Goal: Find specific page/section: Find specific page/section

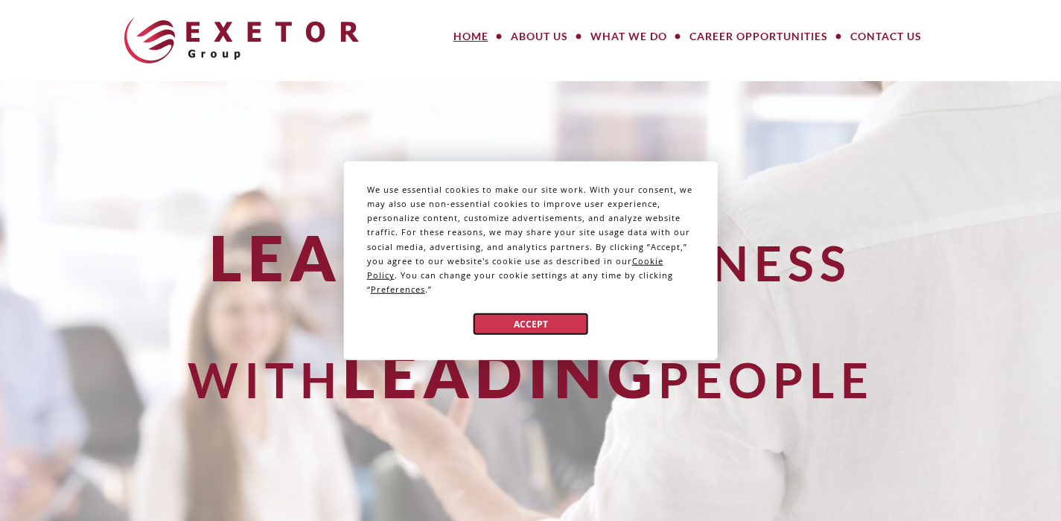
click at [538, 324] on button "Accept" at bounding box center [530, 324] width 115 height 22
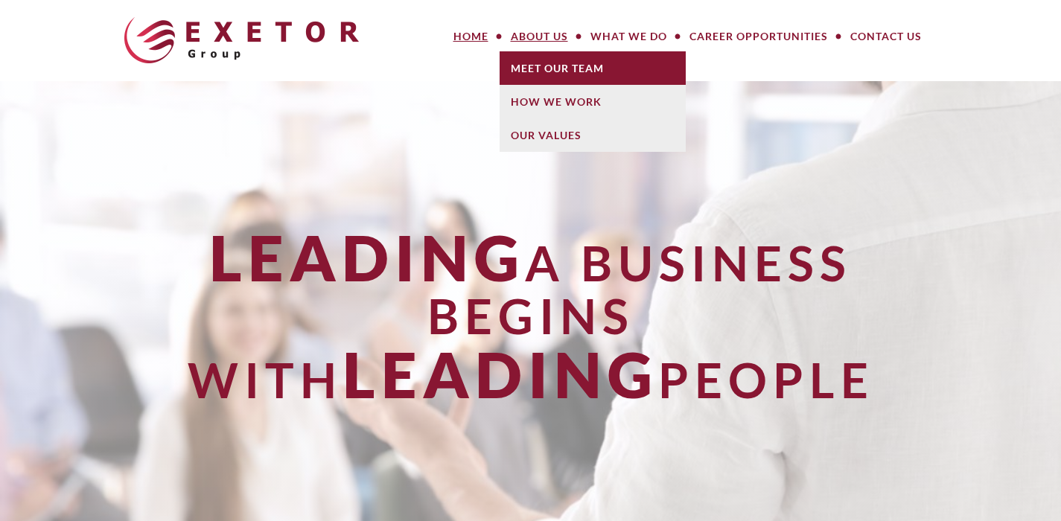
click at [546, 66] on link "Meet Our Team" at bounding box center [593, 68] width 186 height 34
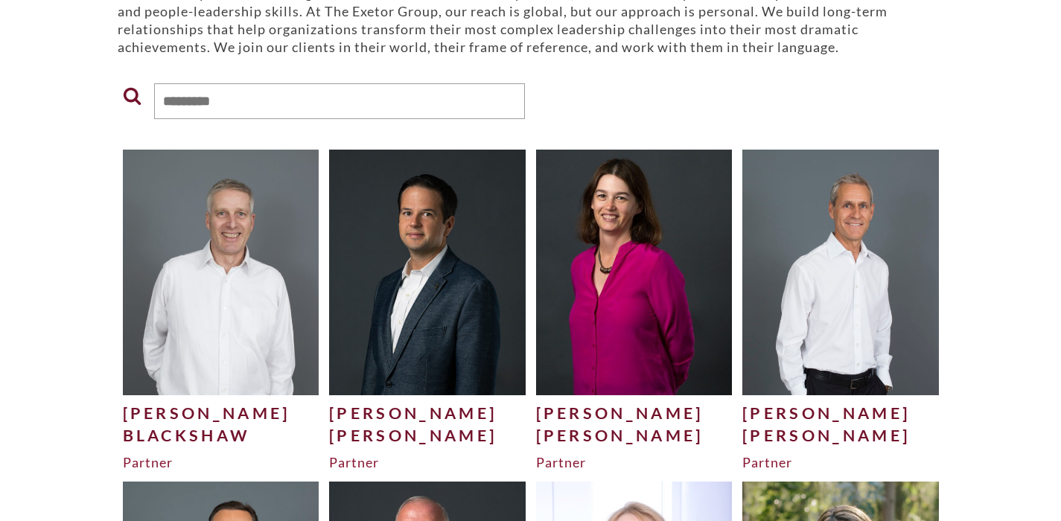
scroll to position [274, 0]
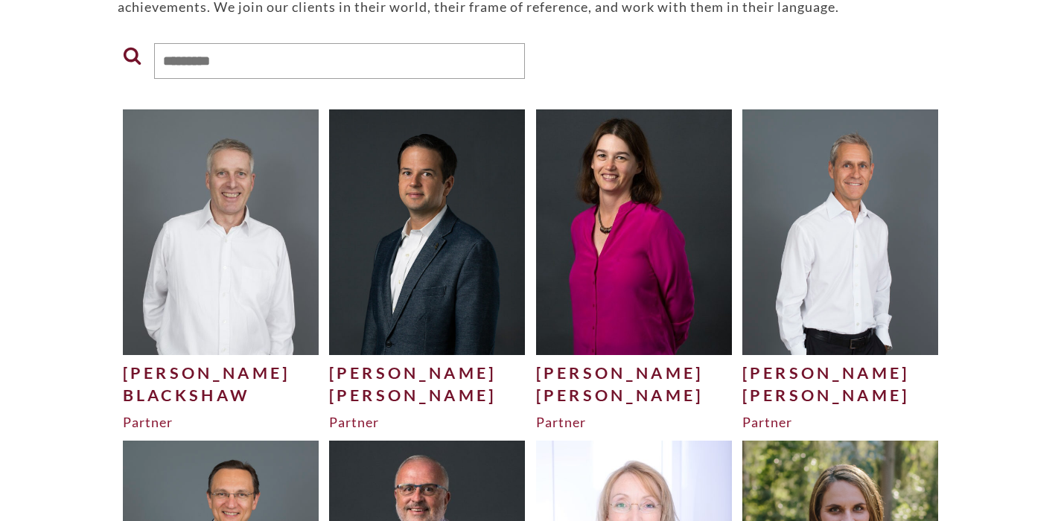
click at [246, 208] on img at bounding box center [221, 231] width 197 height 245
